Goal: Information Seeking & Learning: Learn about a topic

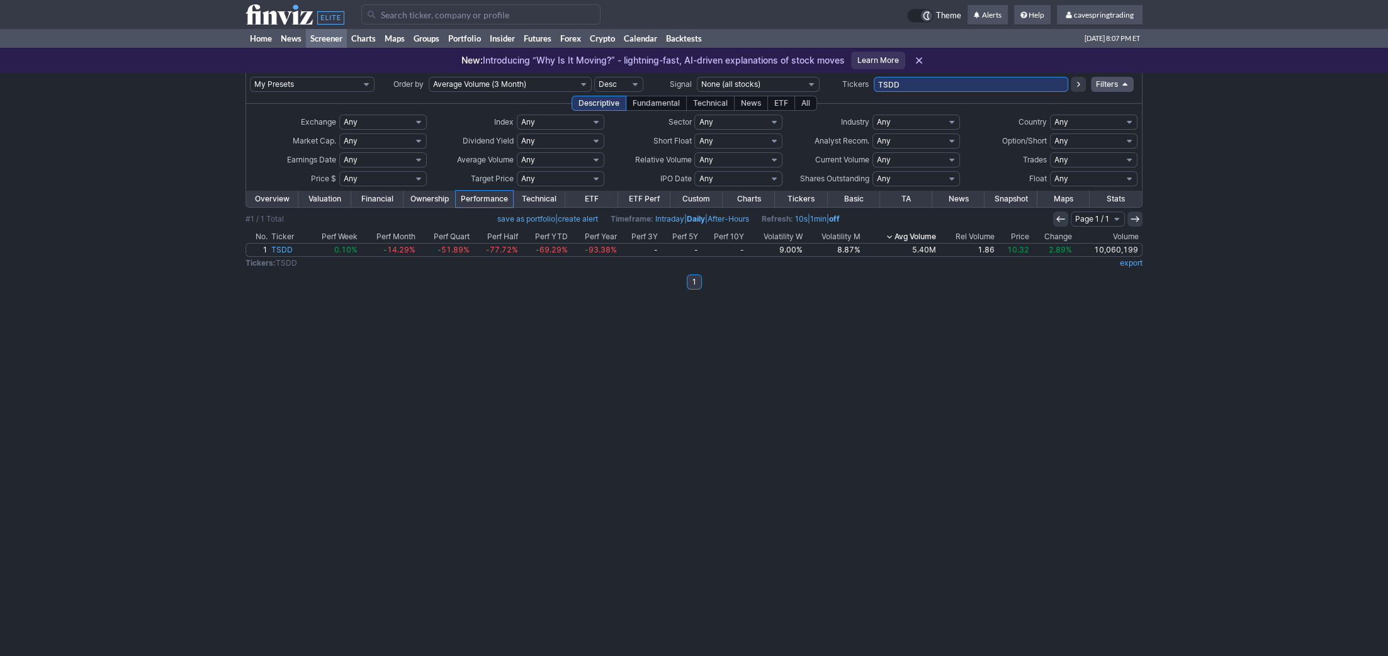
drag, startPoint x: 930, startPoint y: 84, endPoint x: 702, endPoint y: 81, distance: 227.8
click at [874, 81] on input "TSDD" at bounding box center [971, 84] width 194 height 15
paste input "GNL,ECC,AIV,RLJ,MCW,BHC,FIGS,TGNA,BCRX,ARDX,ESRT,CXM,SCS,HLX,DVAX,HE,[PERSON_NA…"
type input "GNL,ECC,AIV,RLJ,MCW,BHC,FIGS,TGNA,BCRX,ARDX,ESRT,CXM,SCS,HLX,DVAX,HE,[PERSON_NA…"
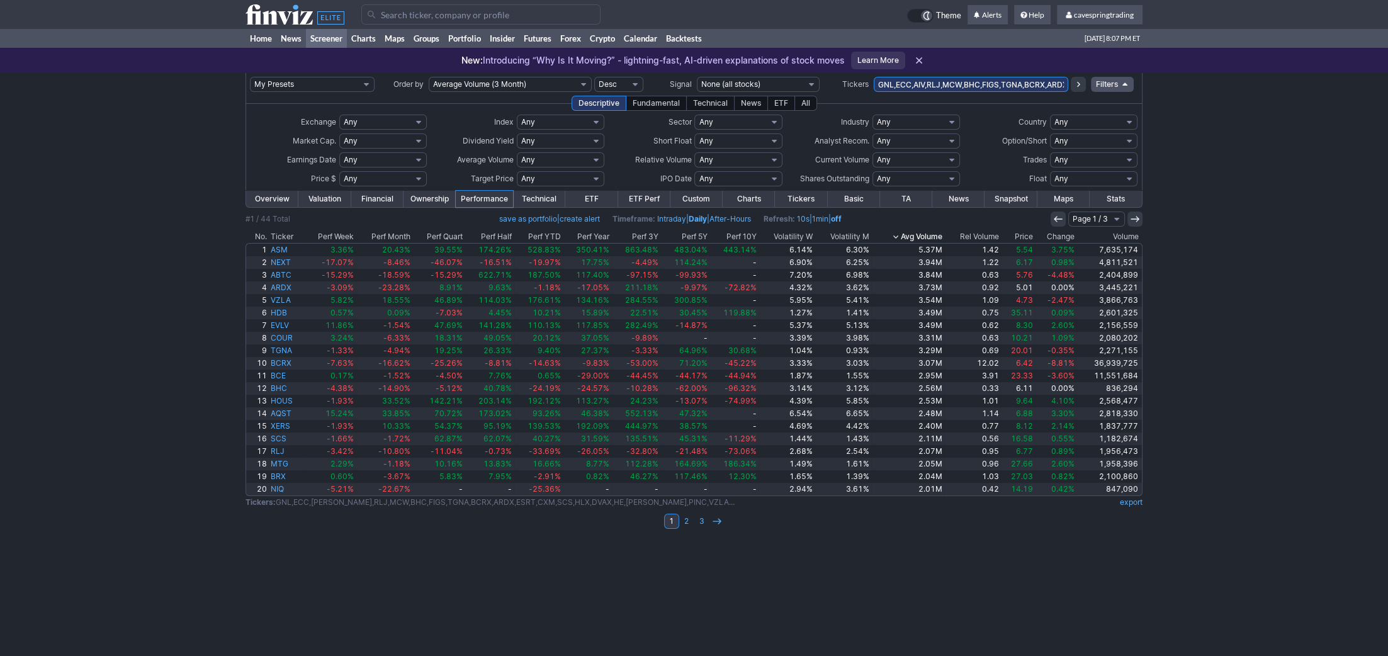
click at [284, 196] on link "Overview" at bounding box center [272, 199] width 52 height 16
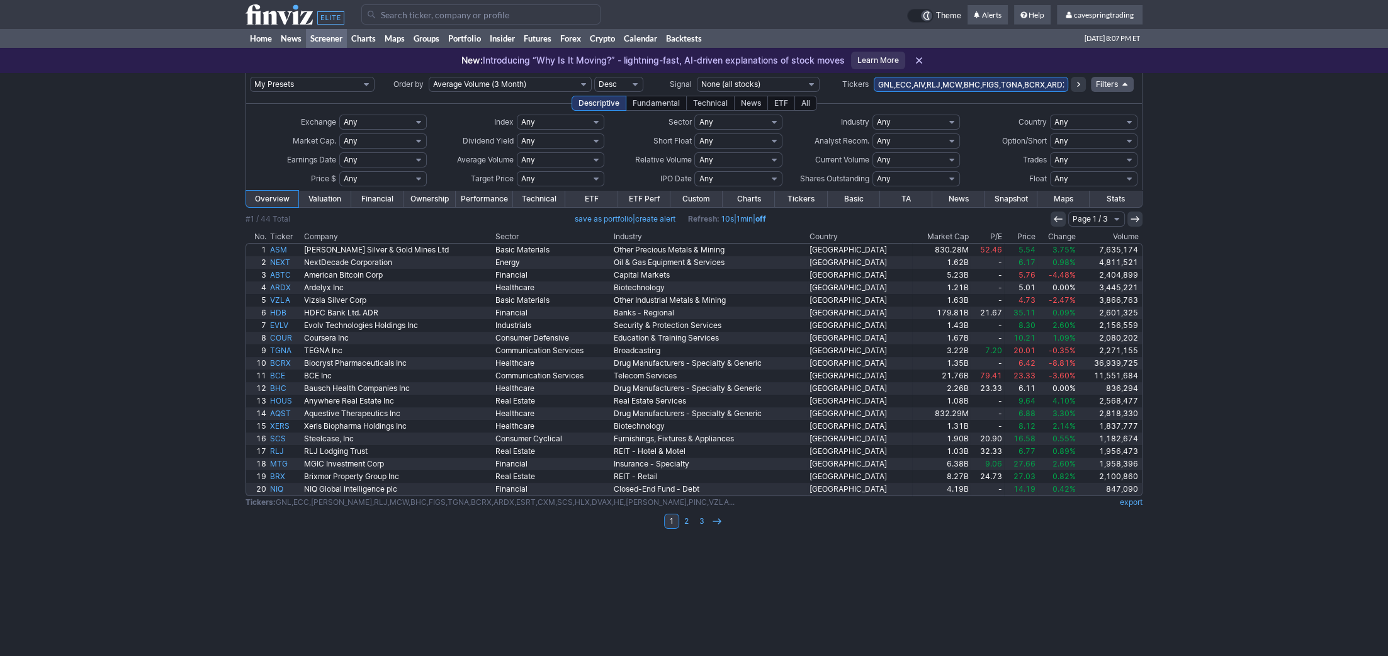
click at [879, 233] on th "Country" at bounding box center [859, 236] width 104 height 13
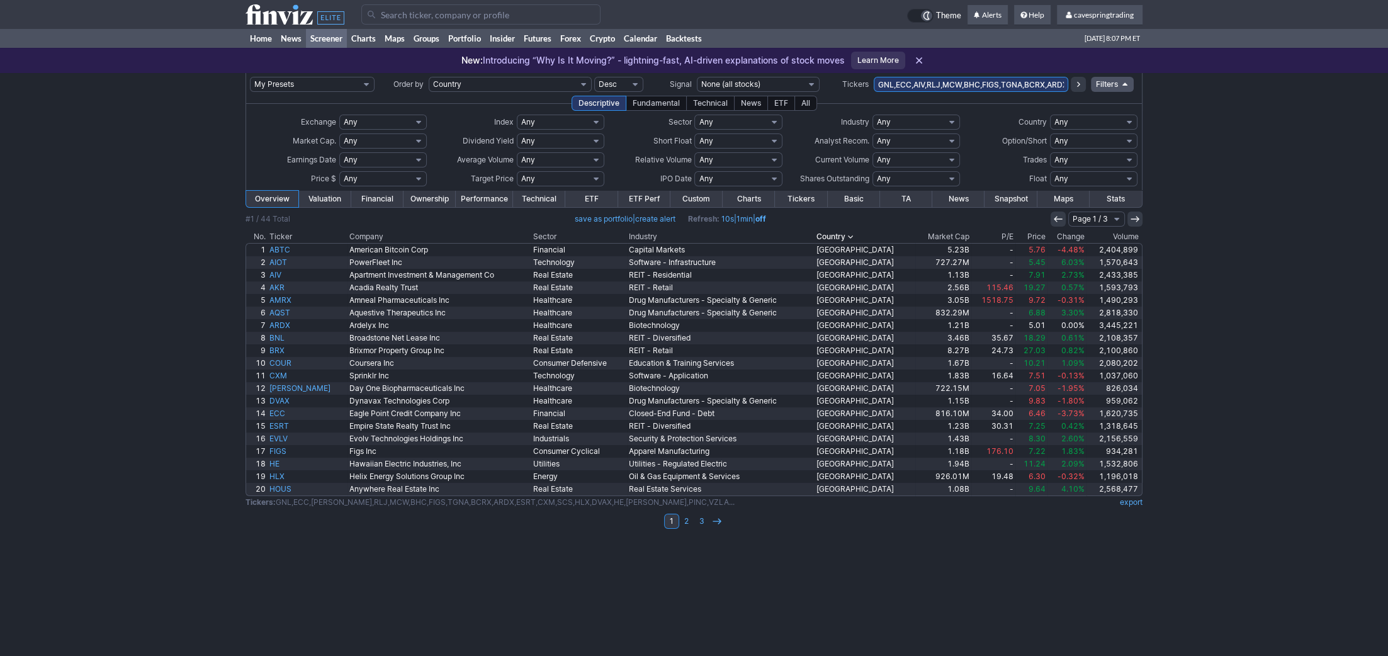
click at [696, 509] on td at bounding box center [693, 510] width 897 height 4
click at [682, 526] on link "2" at bounding box center [686, 521] width 15 height 15
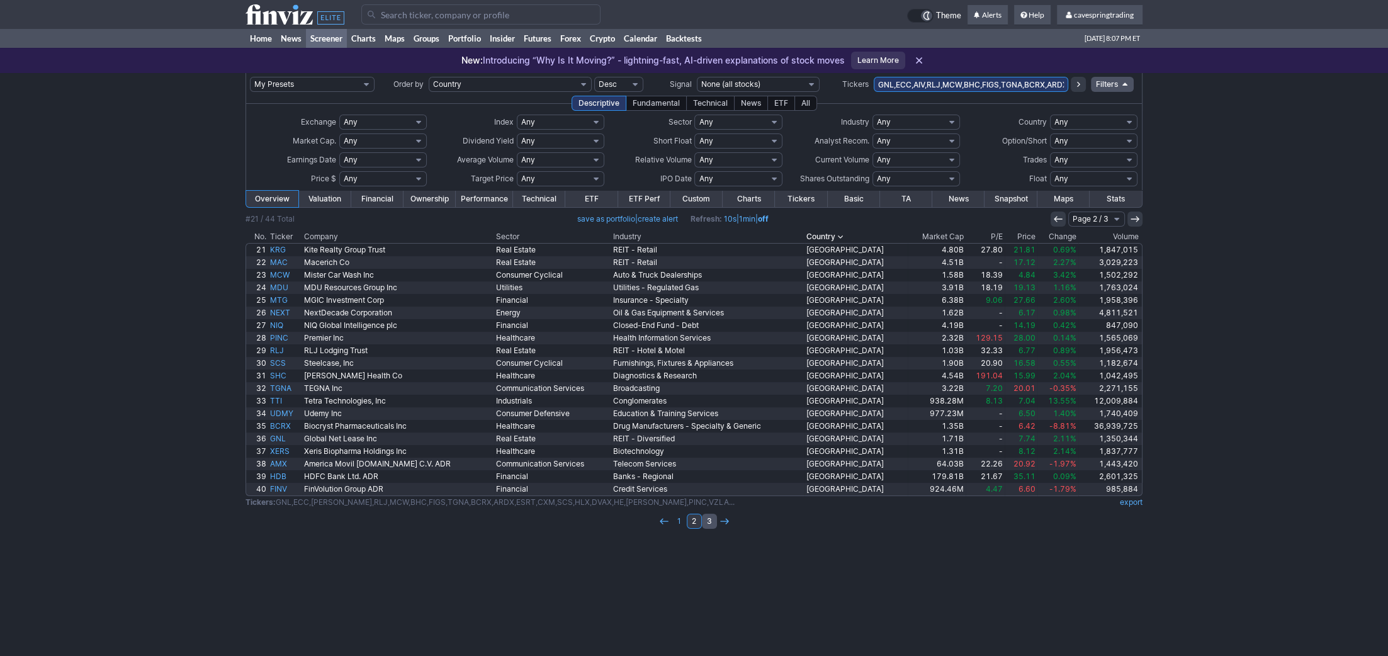
click at [716, 525] on link "3" at bounding box center [709, 521] width 15 height 15
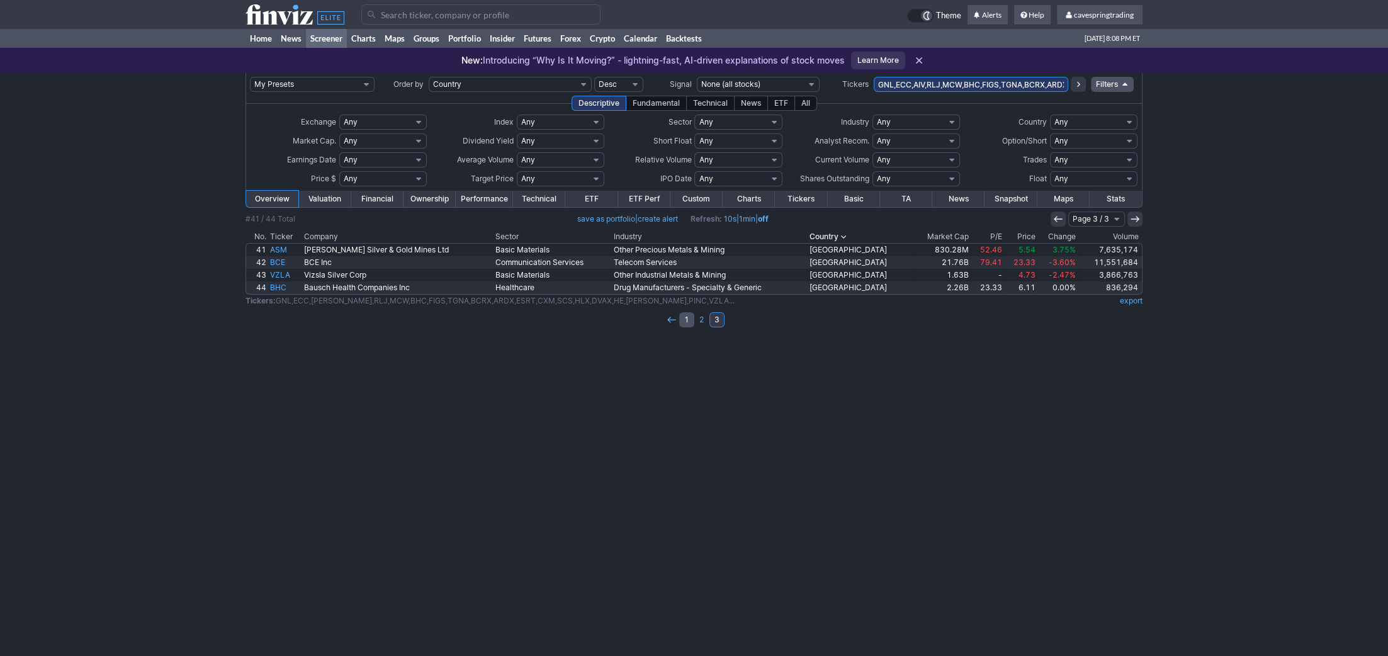
click at [683, 318] on link "1" at bounding box center [686, 319] width 15 height 15
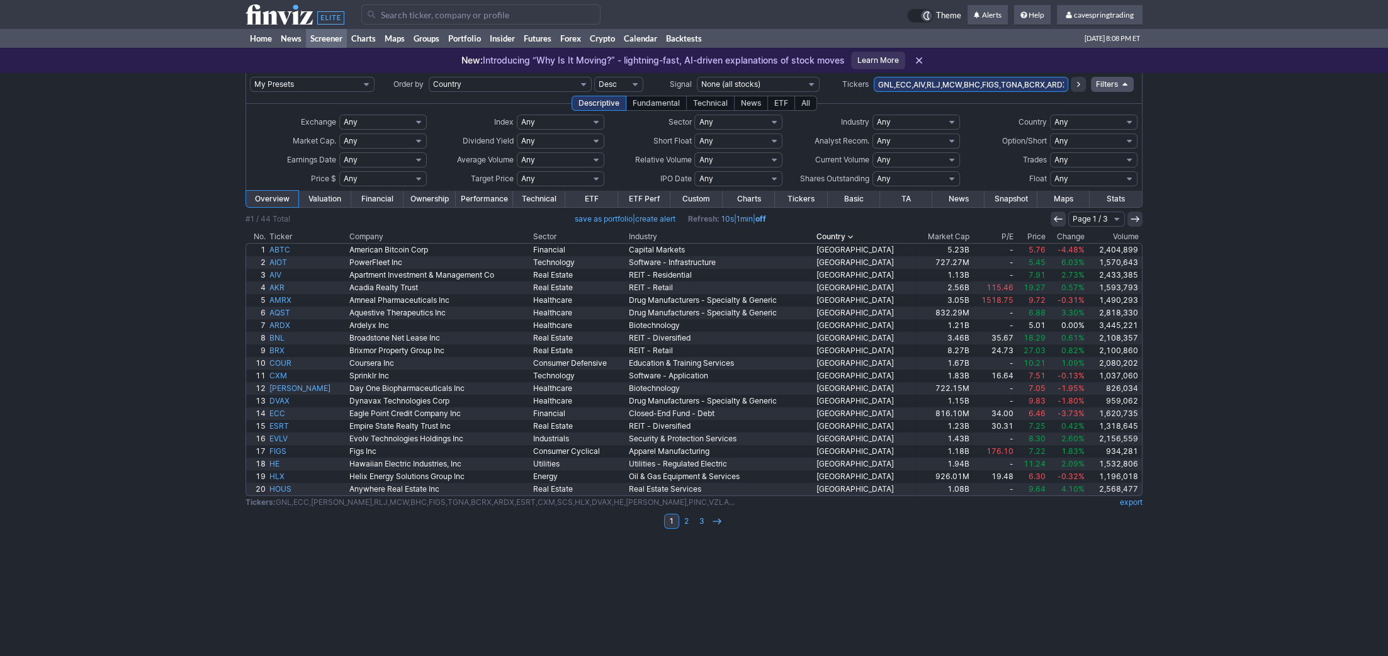
click at [927, 239] on th "Market Cap" at bounding box center [943, 236] width 56 height 13
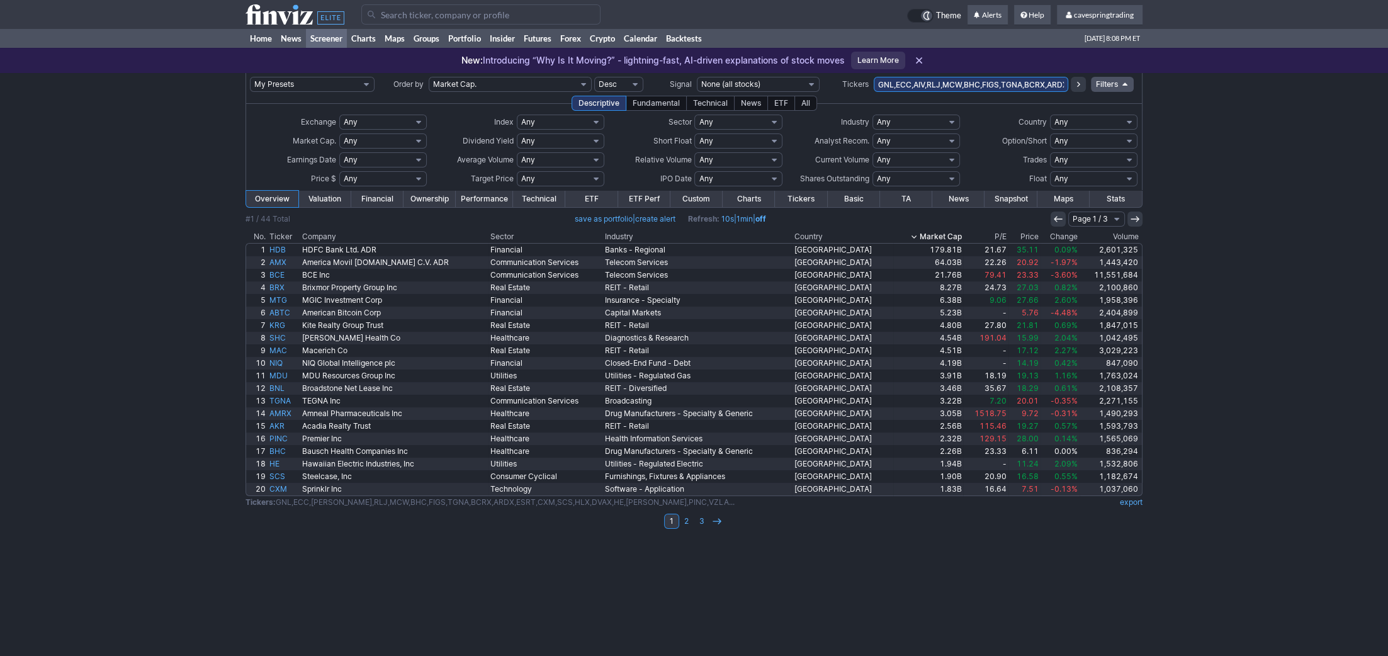
click at [931, 235] on th "Market Cap" at bounding box center [928, 236] width 70 height 13
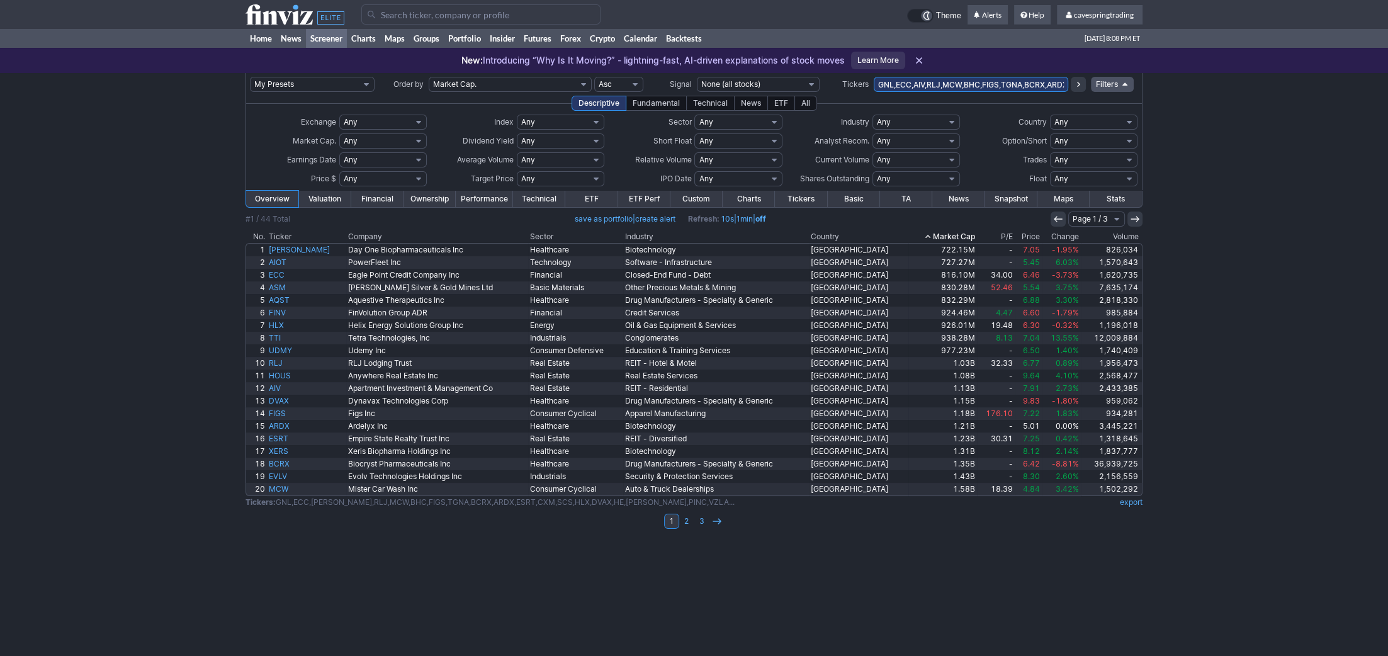
click at [646, 233] on th "Industry" at bounding box center [716, 236] width 186 height 13
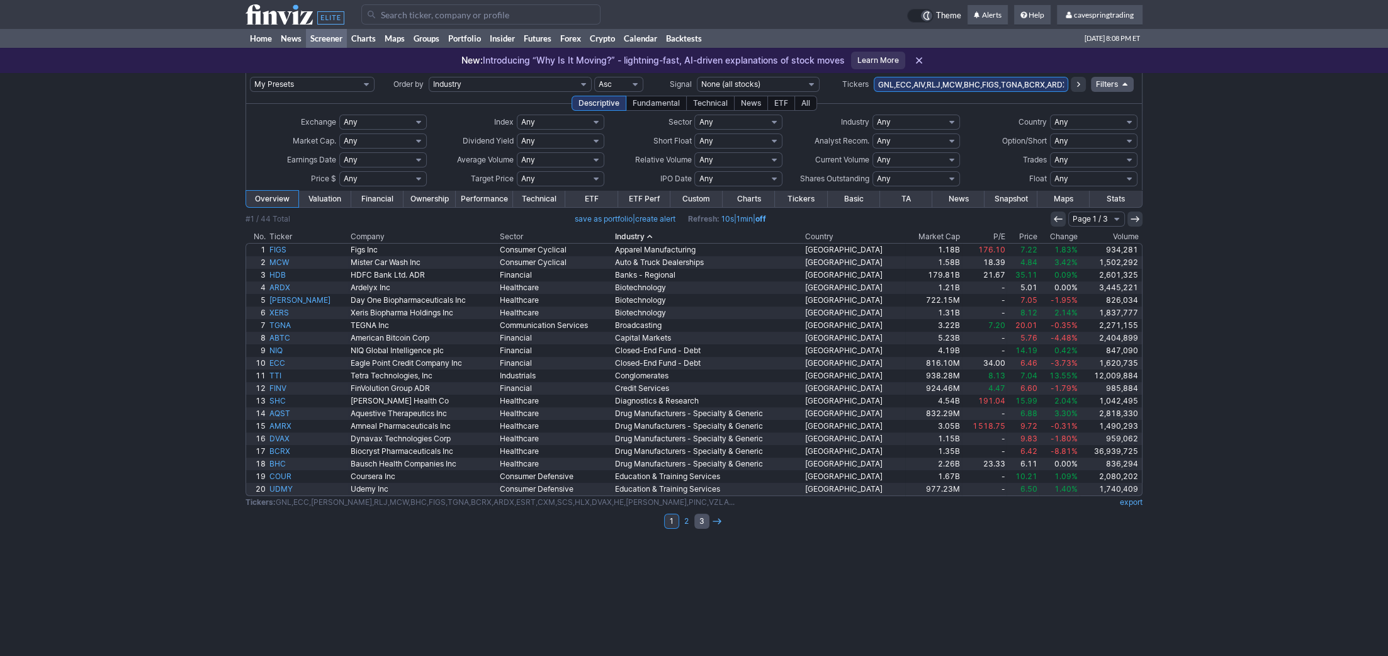
click at [699, 524] on link "3" at bounding box center [701, 521] width 15 height 15
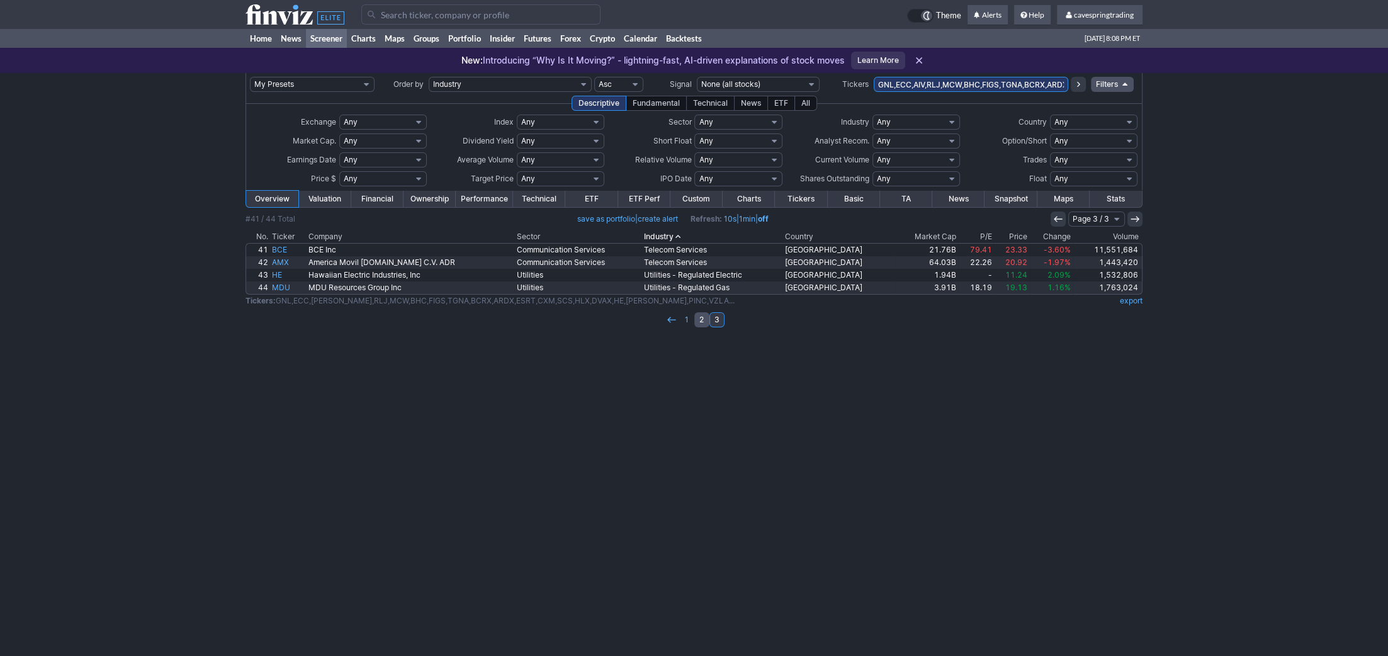
click at [697, 320] on link "2" at bounding box center [701, 319] width 15 height 15
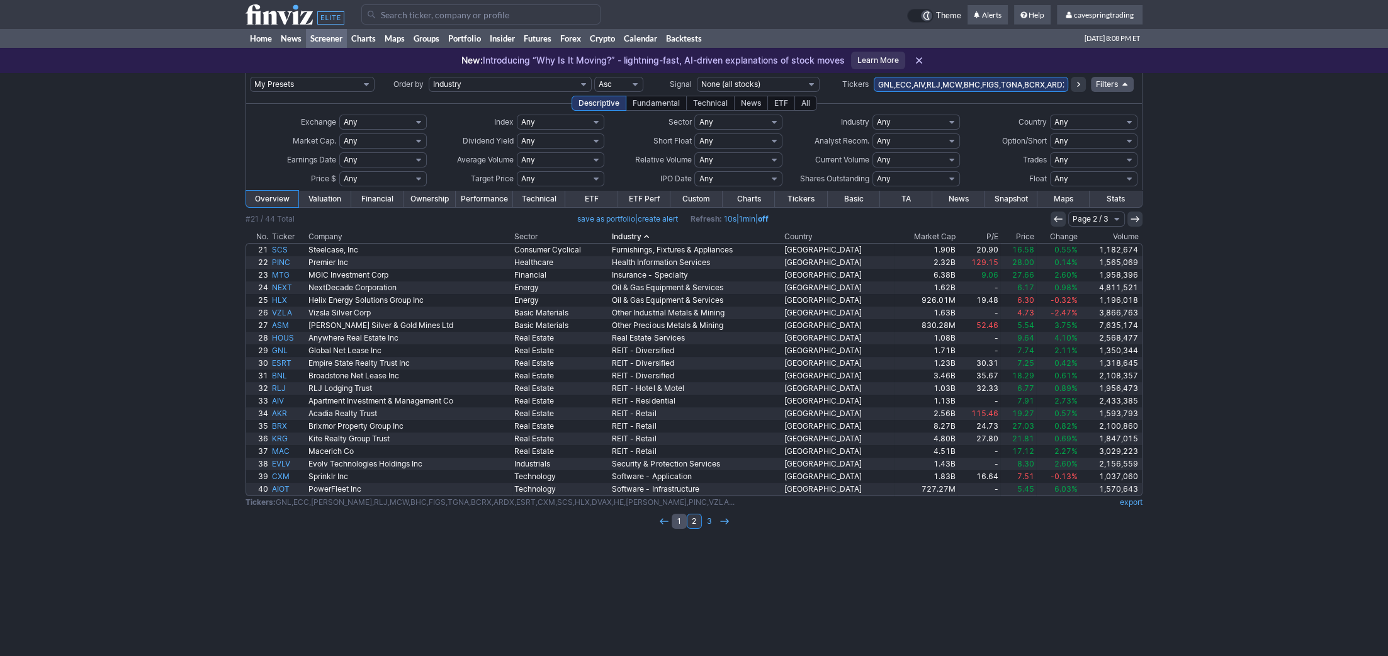
click at [675, 522] on link "1" at bounding box center [678, 521] width 15 height 15
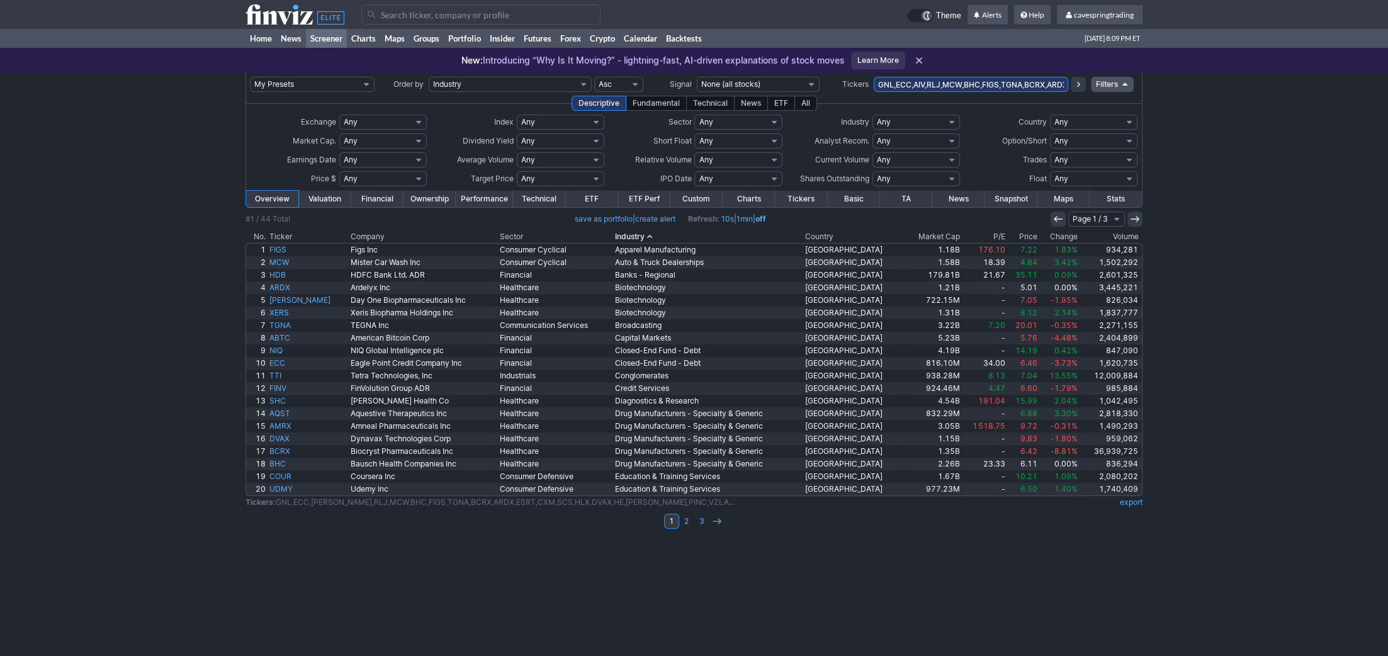
click at [989, 84] on input "GNL,ECC,AIV,RLJ,MCW,BHC,FIGS,TGNA,BCRX,ARDX,ESRT,CXM,SCS,HLX,DVAX,HE,DAWN,PINC,…" at bounding box center [971, 84] width 194 height 15
paste input "FIGS,TGNA,ARDX,ESRT,CXM,SCS,HLX,HE,DAWN,PINC,VZLA,UDMY,BNL,MDU,ASM,COUR,TTI,AKR…"
type input "GNL,ECC,AIV,RLJ,MCW,FIGS,TGNA,ARDX,ESRT,CXM,SCS,HLX,HE,DAWN,PINC,VZLA,UDMY,BNL,…"
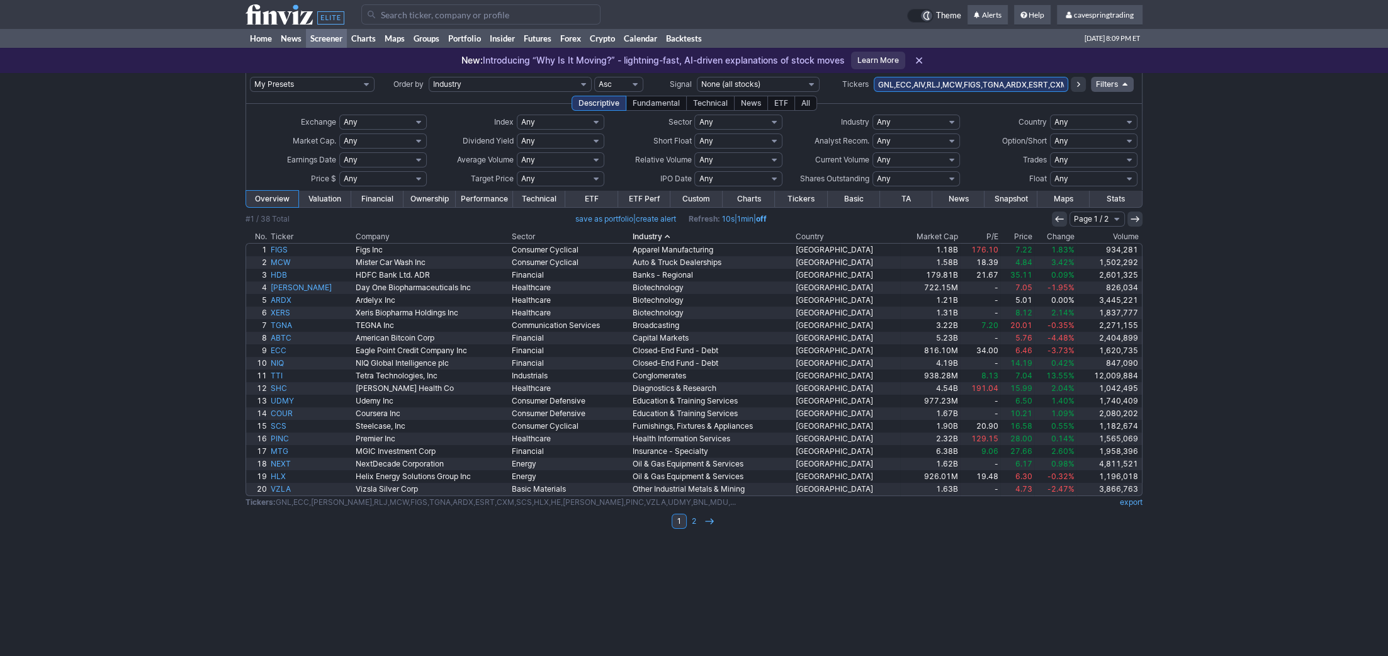
click at [972, 89] on input "GNL,ECC,AIV,RLJ,MCW,FIGS,TGNA,ARDX,ESRT,CXM,SCS,HLX,HE,[PERSON_NAME],PINC,VZLA,…" at bounding box center [971, 84] width 194 height 15
paste input "ESRT,CXM,SCS,HLX,HE,PINC,VZLA,UDMY,BNL,MDU,ASM,COUR,TTI,AKR,AMX,AIOT"
type input "GNL,ECC,AIV,RLJ,MCW,FIGS,TGNA,ESRT,CXM,SCS,HLX,HE,PINC,VZLA,UDMY,BNL,MDU,ASM,CO…"
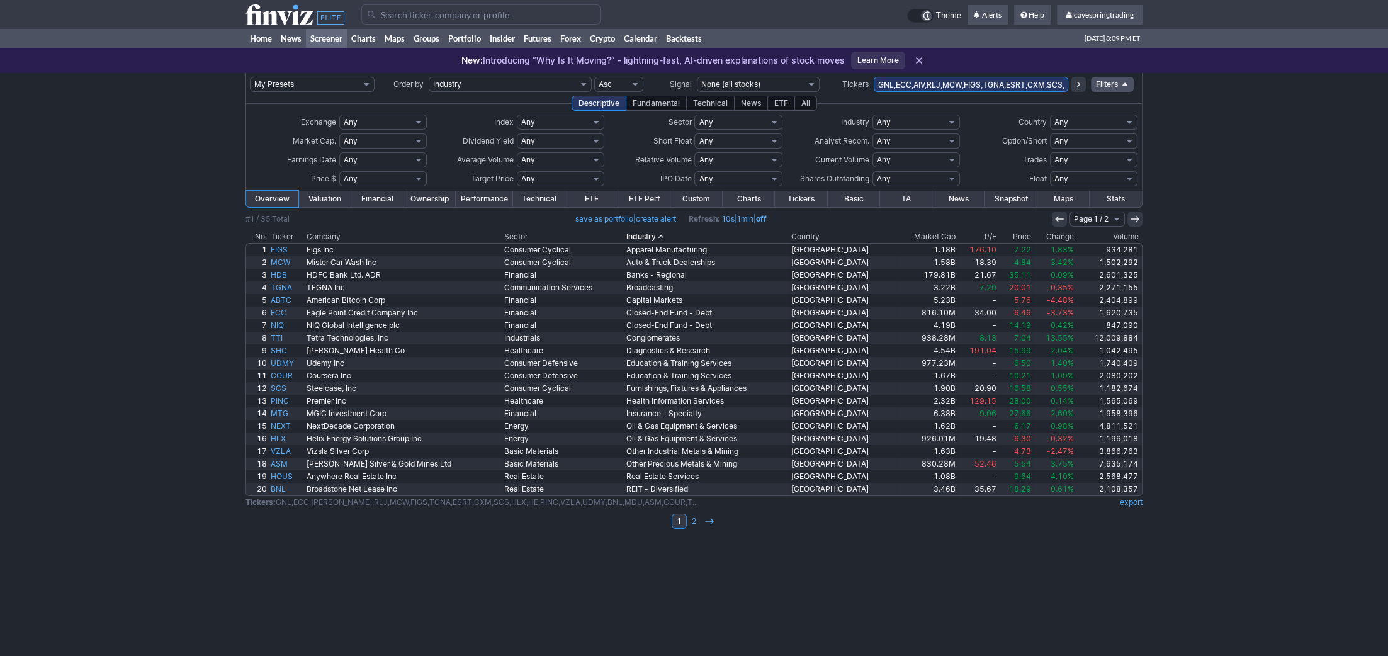
click at [921, 236] on th "Market Cap" at bounding box center [927, 236] width 60 height 13
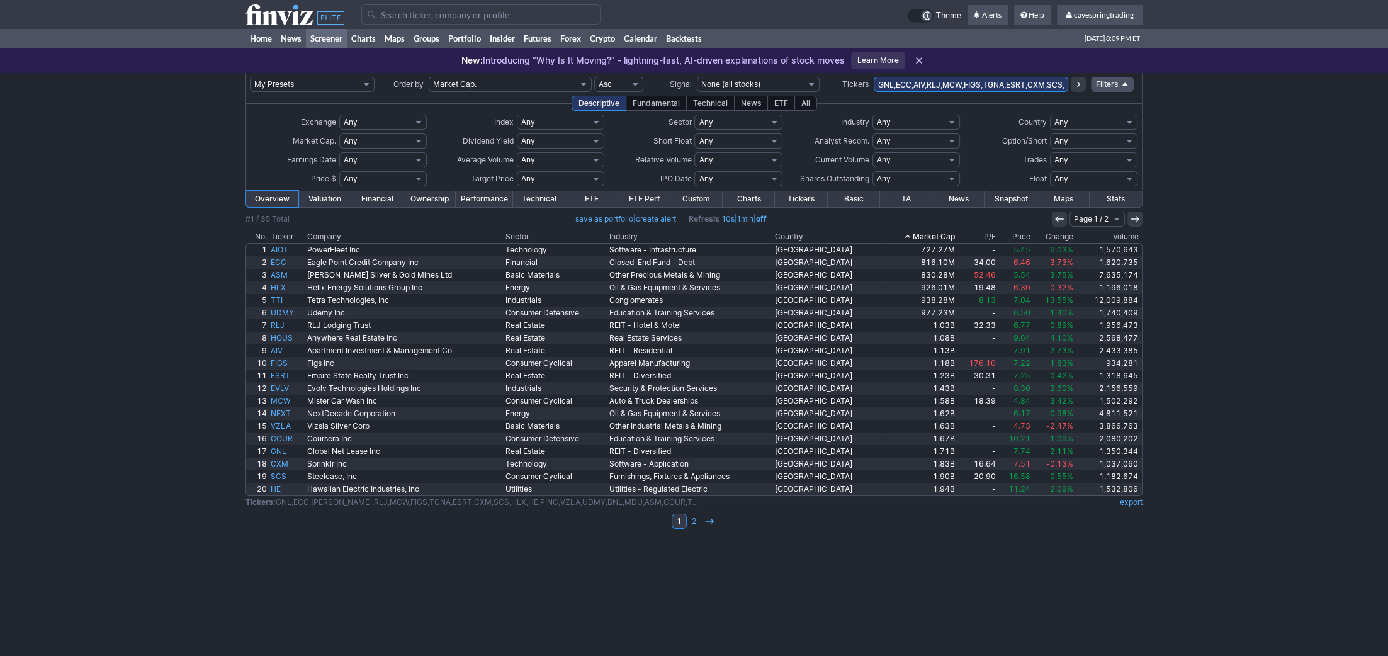
click at [677, 233] on th "Industry" at bounding box center [690, 236] width 166 height 13
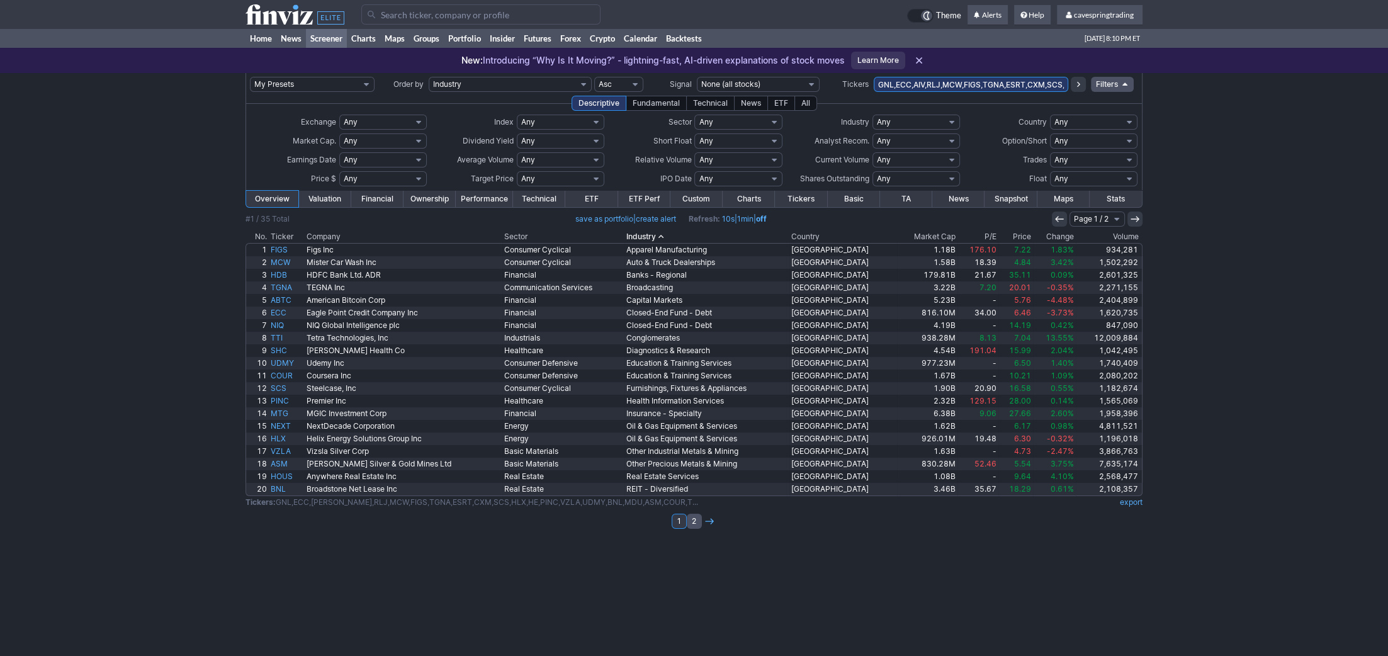
click at [696, 527] on link "2" at bounding box center [694, 521] width 15 height 15
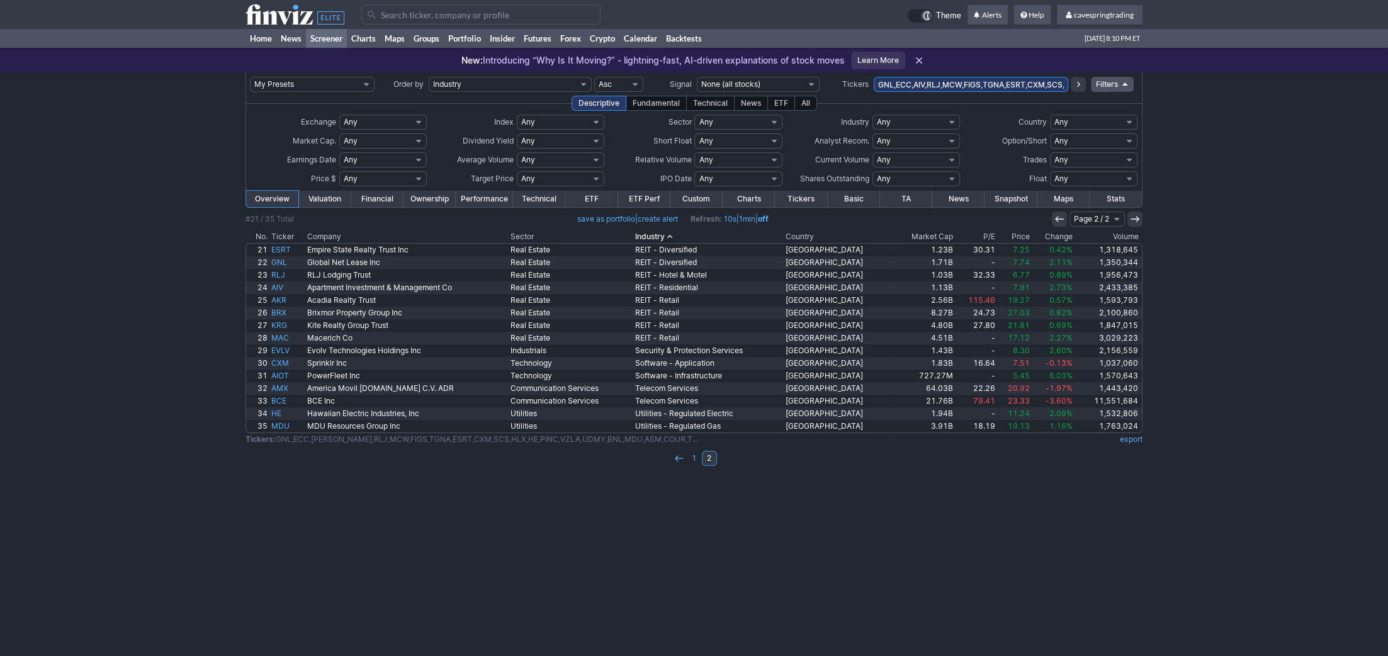
click at [918, 237] on th "Market Cap" at bounding box center [924, 236] width 61 height 13
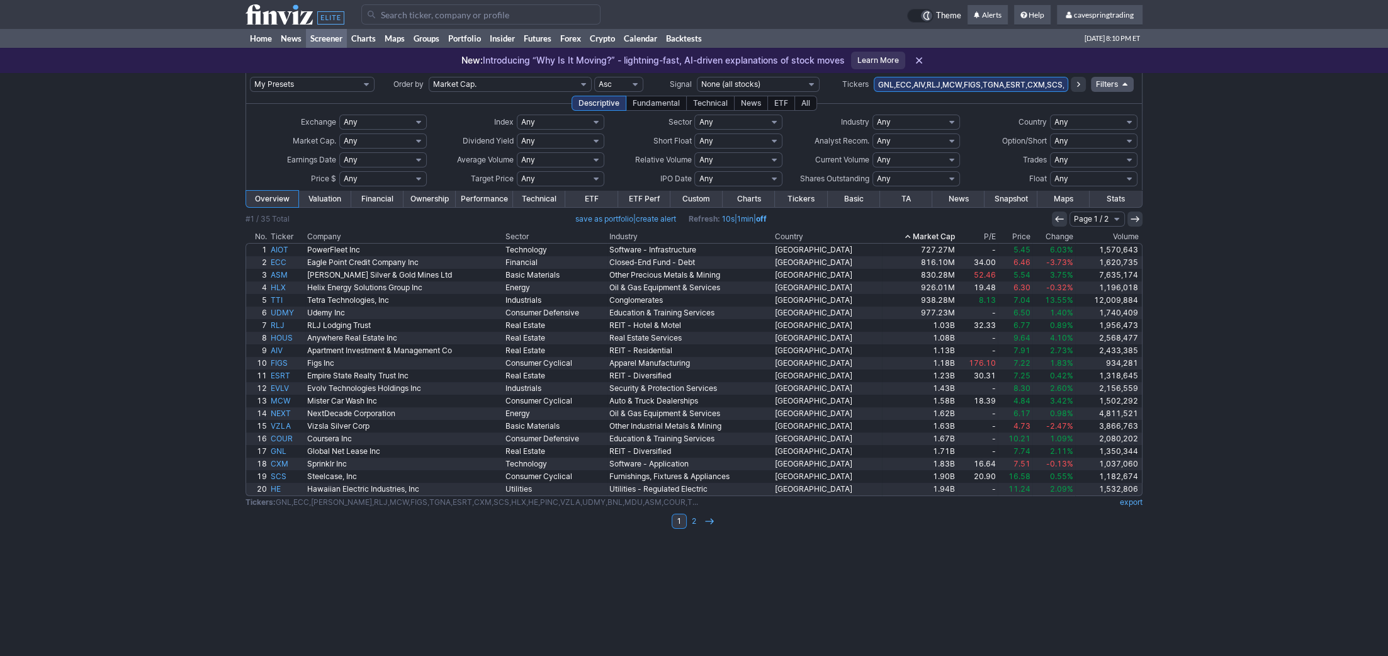
click at [478, 196] on link "Performance" at bounding box center [484, 199] width 57 height 16
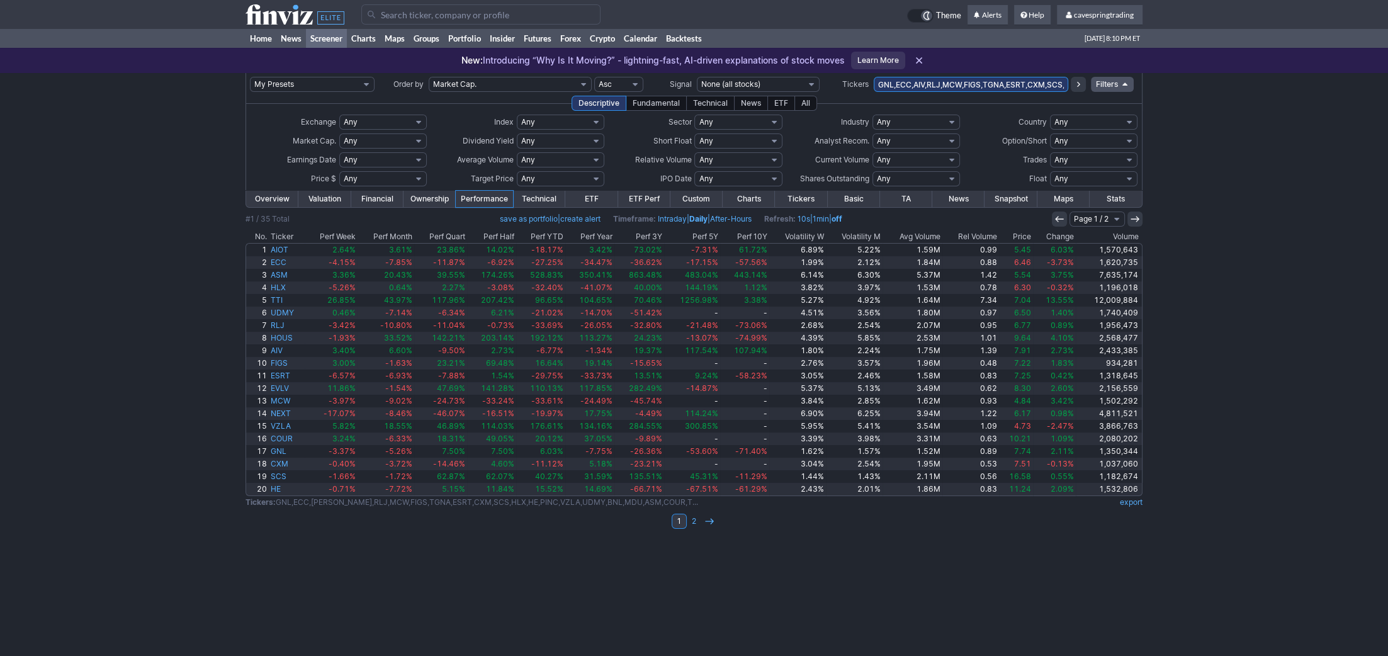
click at [927, 234] on th "Avg Volume" at bounding box center [911, 236] width 59 height 13
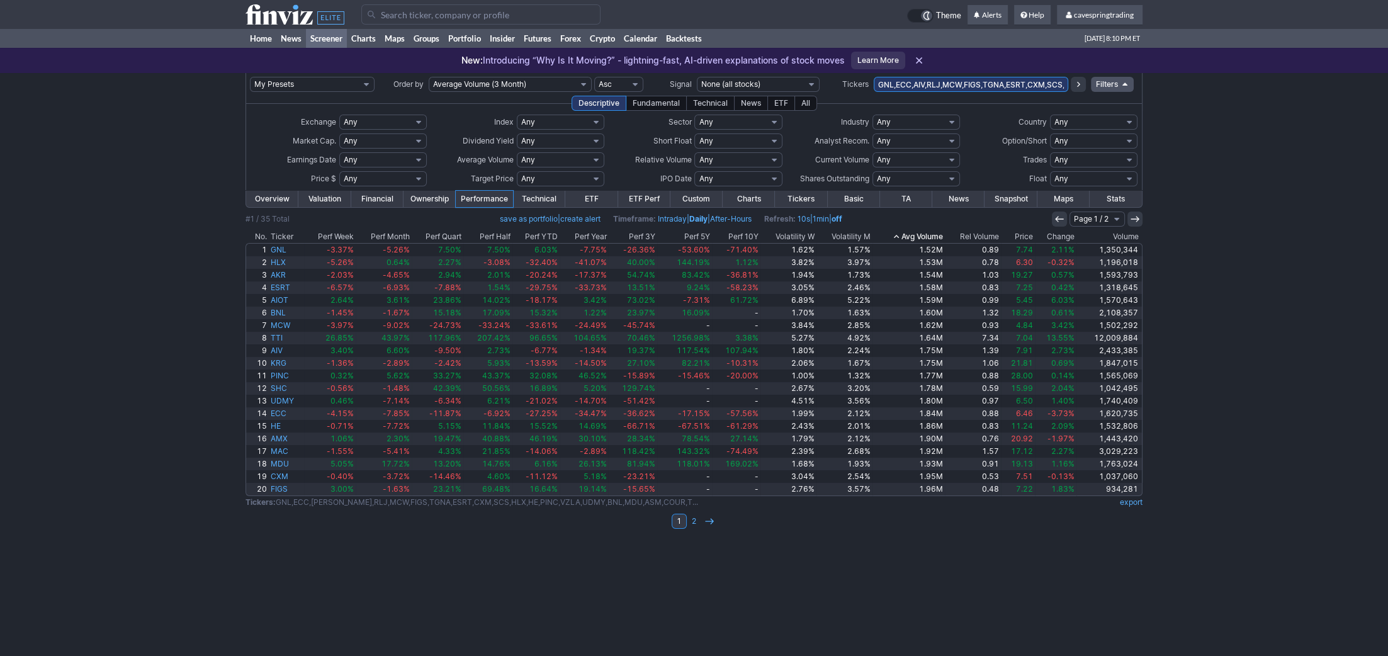
click at [1140, 240] on th "Volume" at bounding box center [1109, 236] width 66 height 13
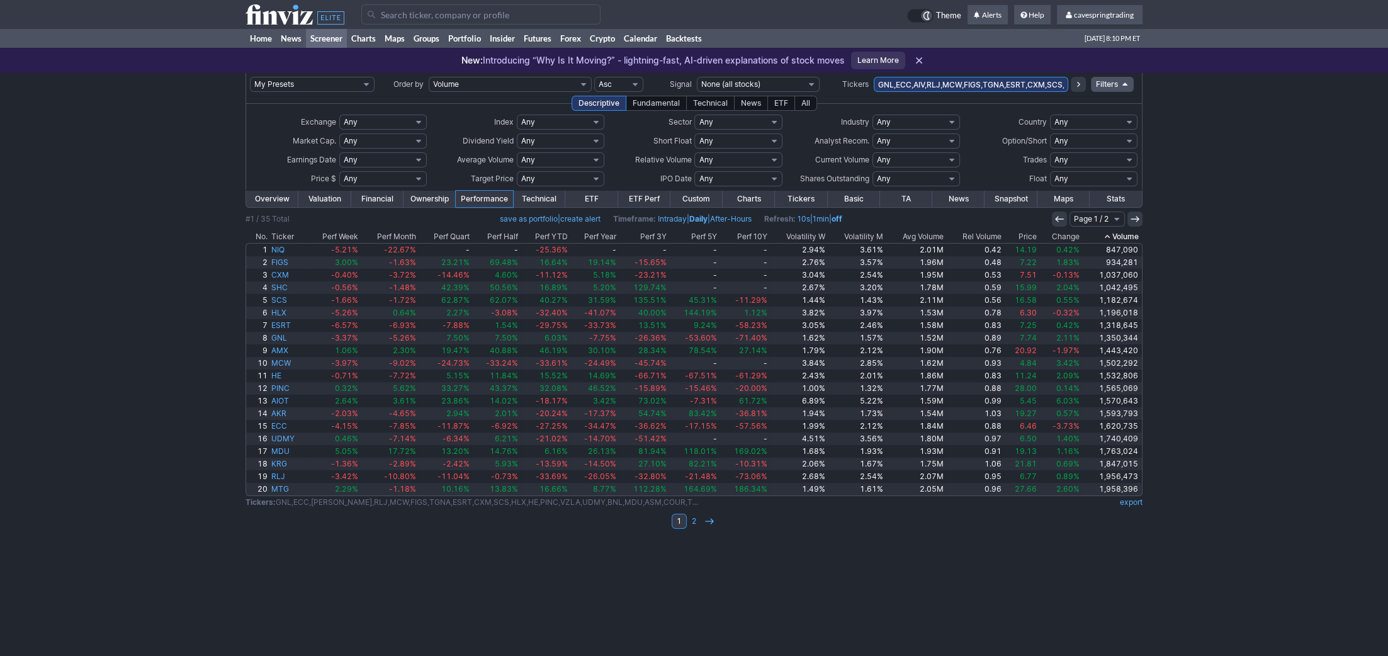
click at [612, 231] on th "Perf Year" at bounding box center [594, 236] width 48 height 13
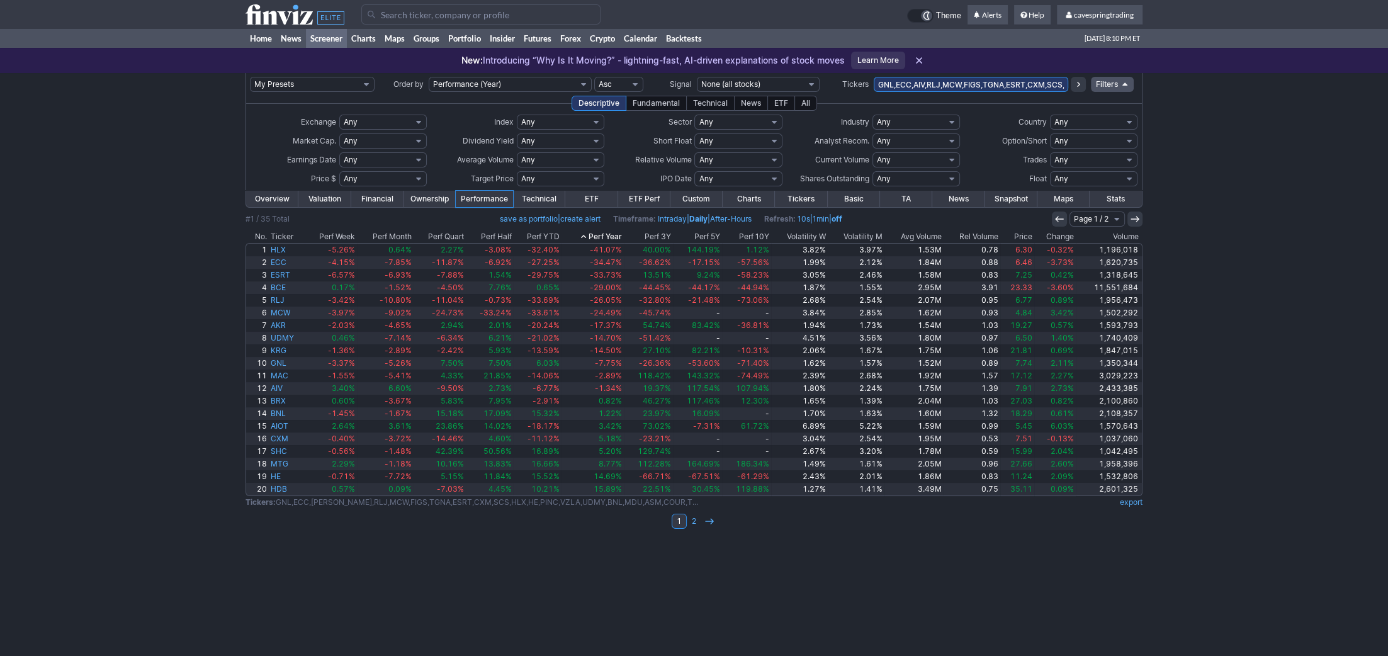
click at [612, 231] on th "Perf Year" at bounding box center [592, 236] width 62 height 13
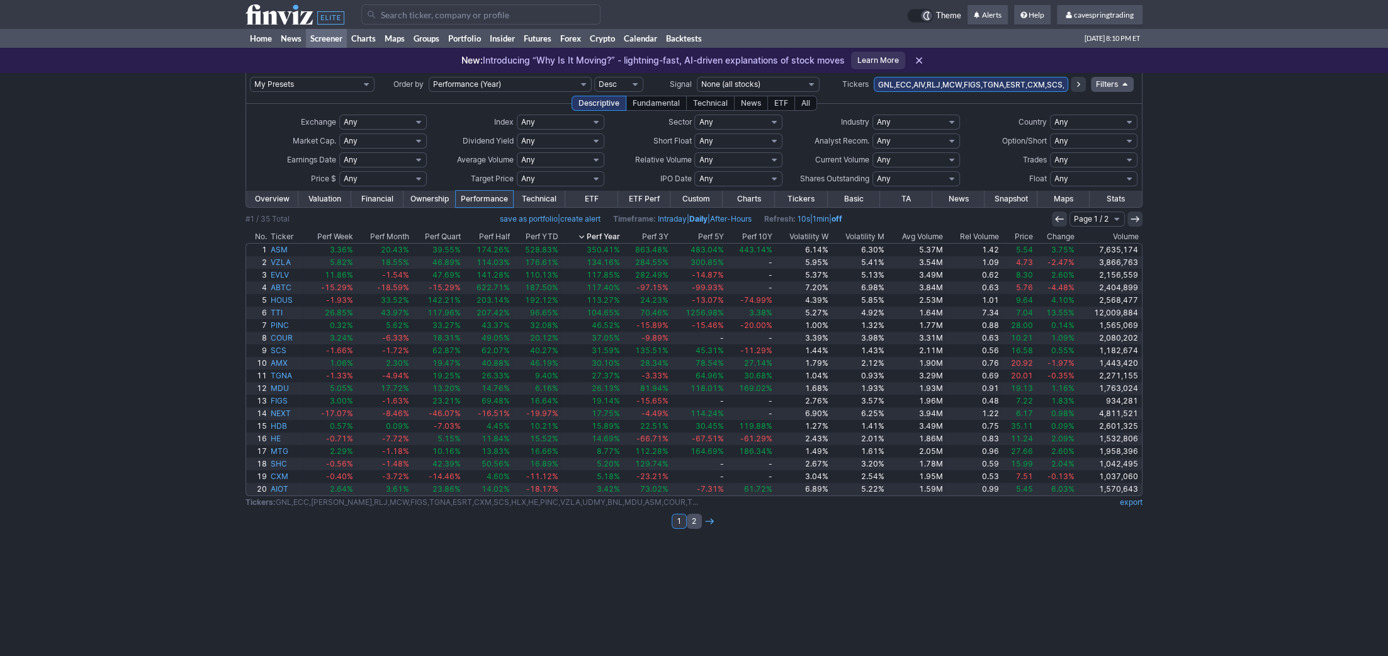
click at [692, 527] on link "2" at bounding box center [694, 521] width 15 height 15
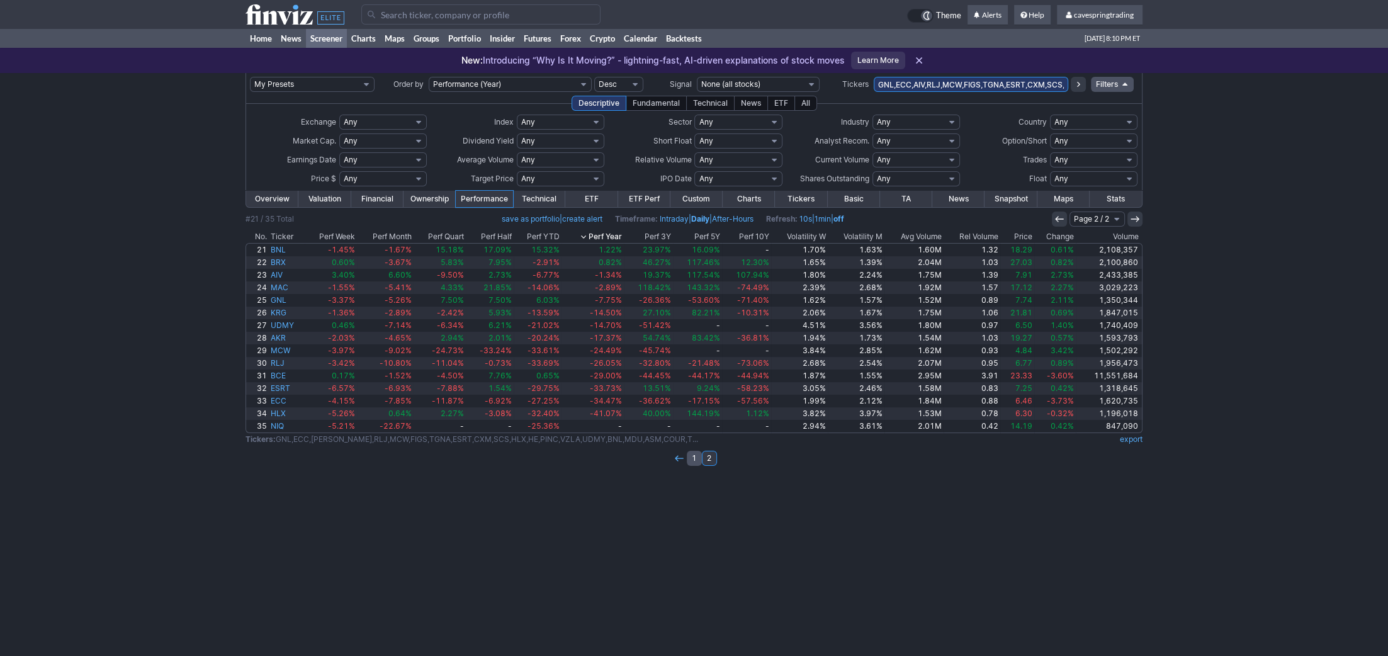
click at [695, 459] on link "1" at bounding box center [694, 458] width 15 height 15
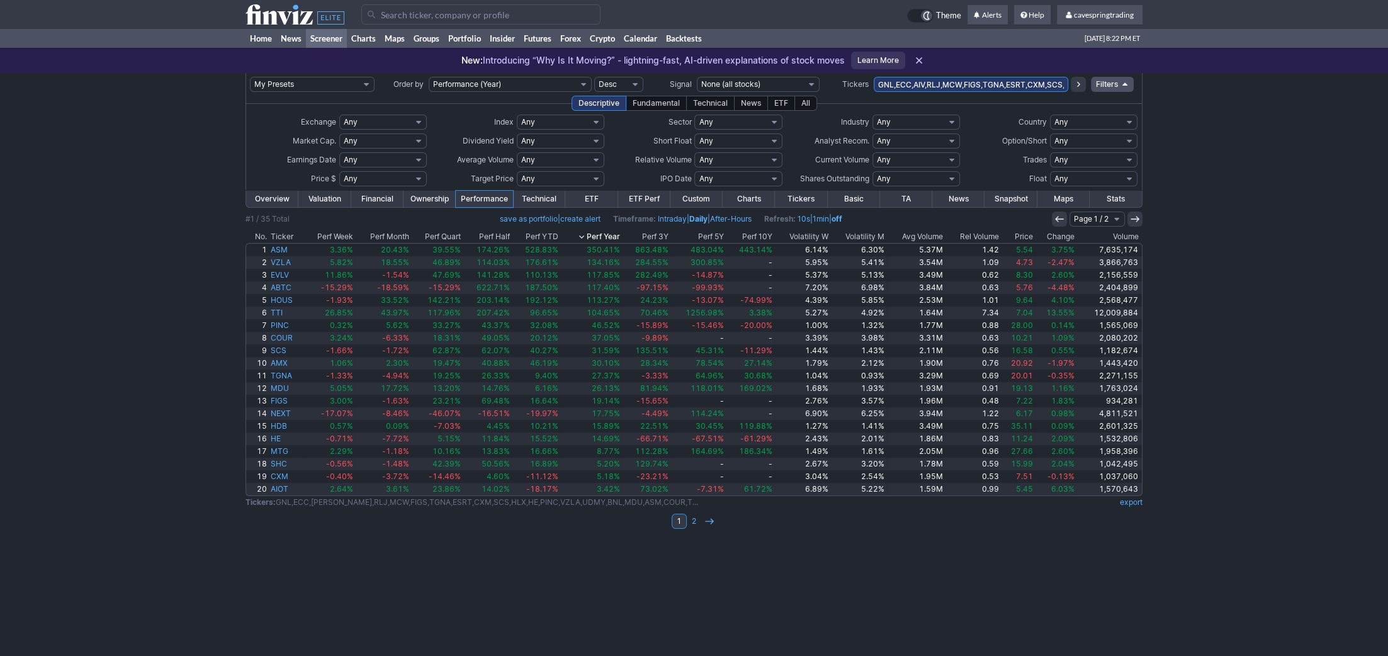
click at [86, 355] on div "My Presets -Save Screen -Edit Screens s: RATIO USE s: RATIO s: stock screen s: …" at bounding box center [694, 364] width 1388 height 583
